Goal: Task Accomplishment & Management: Complete application form

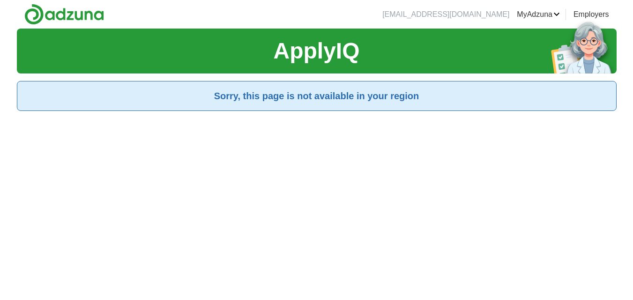
click at [598, 16] on link "Employers" at bounding box center [591, 14] width 36 height 11
click at [588, 15] on link "Employers" at bounding box center [591, 14] width 36 height 11
click at [296, 97] on h2 "Sorry, this page is not available in your region" at bounding box center [316, 96] width 583 height 14
click at [591, 14] on link "Employers" at bounding box center [591, 14] width 36 height 11
